Goal: Task Accomplishment & Management: Manage account settings

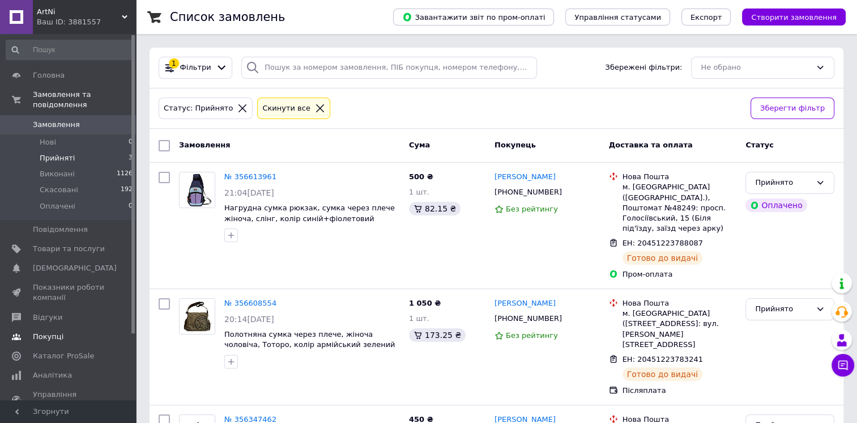
click at [42, 312] on span "Відгуки" at bounding box center [47, 317] width 29 height 10
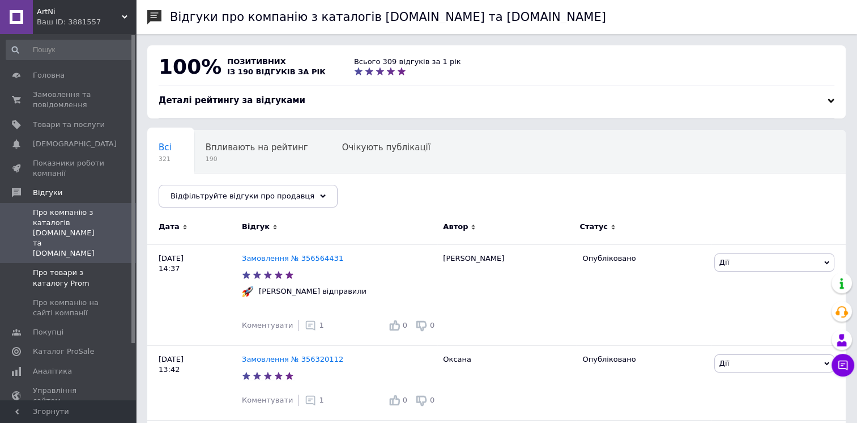
click at [69, 267] on span "Про товари з каталогу Prom" at bounding box center [69, 277] width 72 height 20
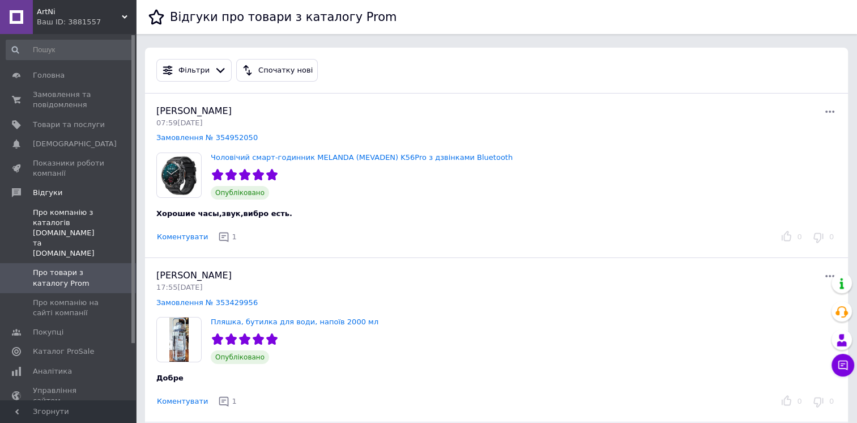
click at [43, 220] on span "Про компанію з каталогів Prom.ua та Bigl.ua" at bounding box center [69, 233] width 72 height 52
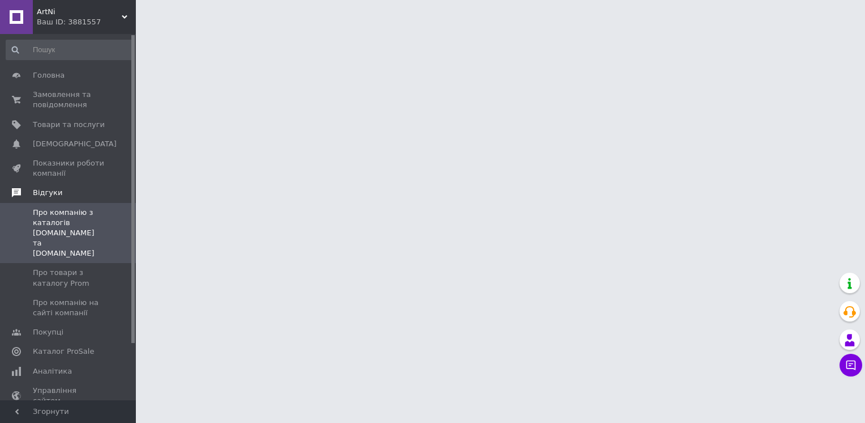
click at [46, 190] on span "Відгуки" at bounding box center [47, 192] width 29 height 10
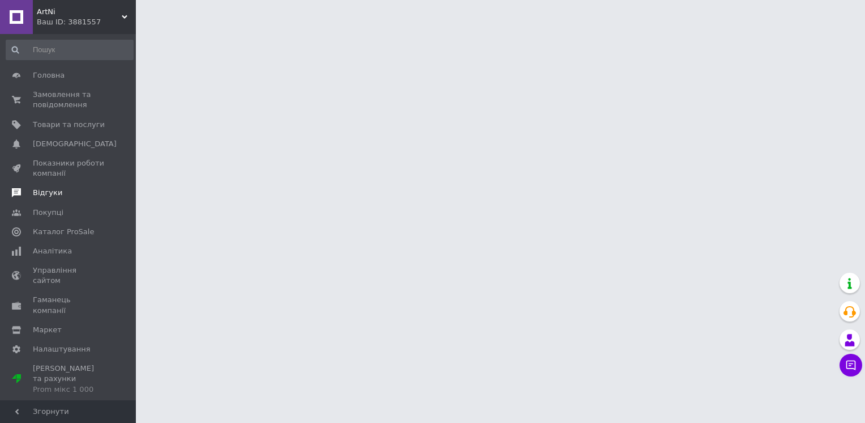
click at [46, 194] on span "Відгуки" at bounding box center [47, 192] width 29 height 10
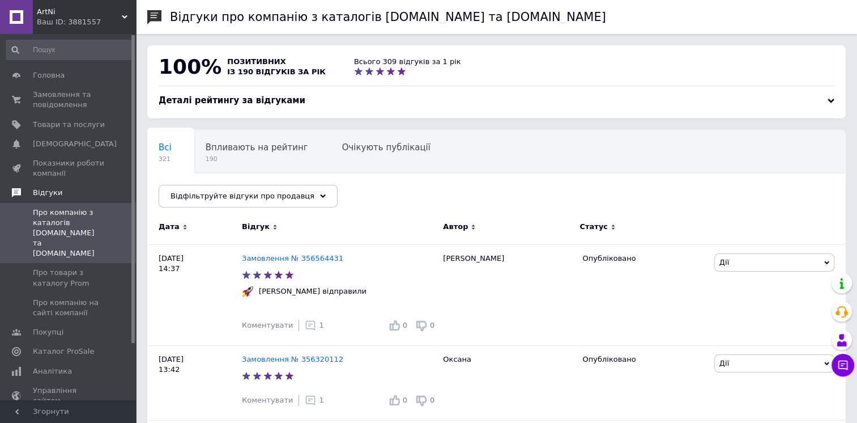
click at [50, 190] on span "Відгуки" at bounding box center [47, 192] width 29 height 10
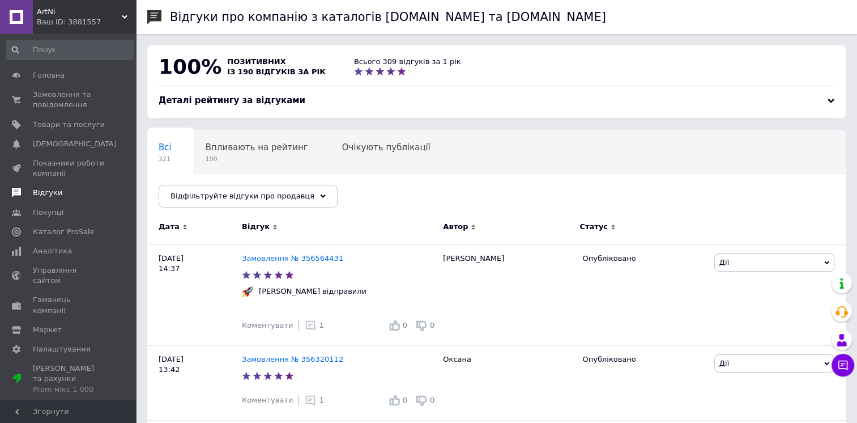
click at [52, 193] on span "Відгуки" at bounding box center [47, 192] width 29 height 10
